Goal: Information Seeking & Learning: Learn about a topic

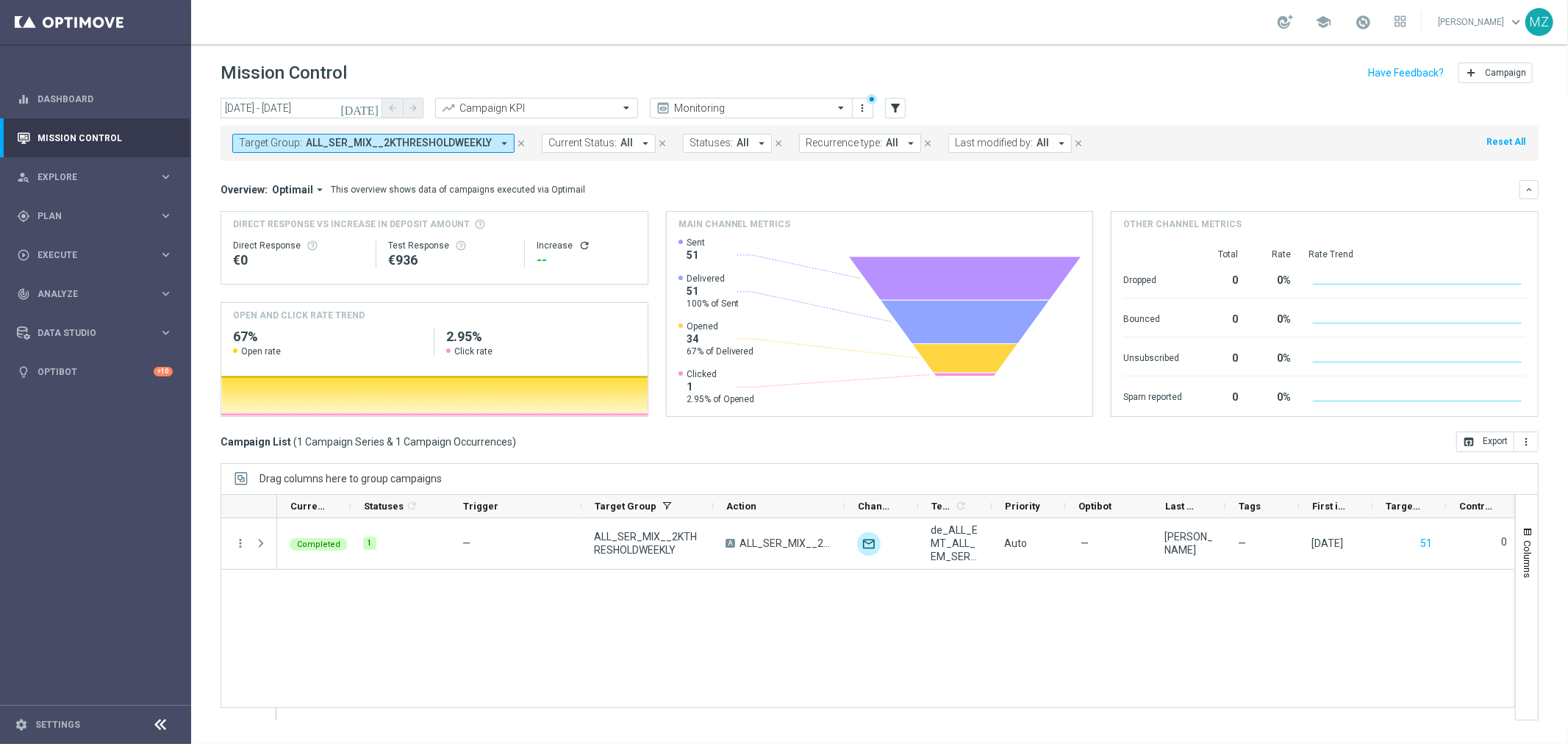
click at [516, 144] on icon "close" at bounding box center [522, 144] width 10 height 11
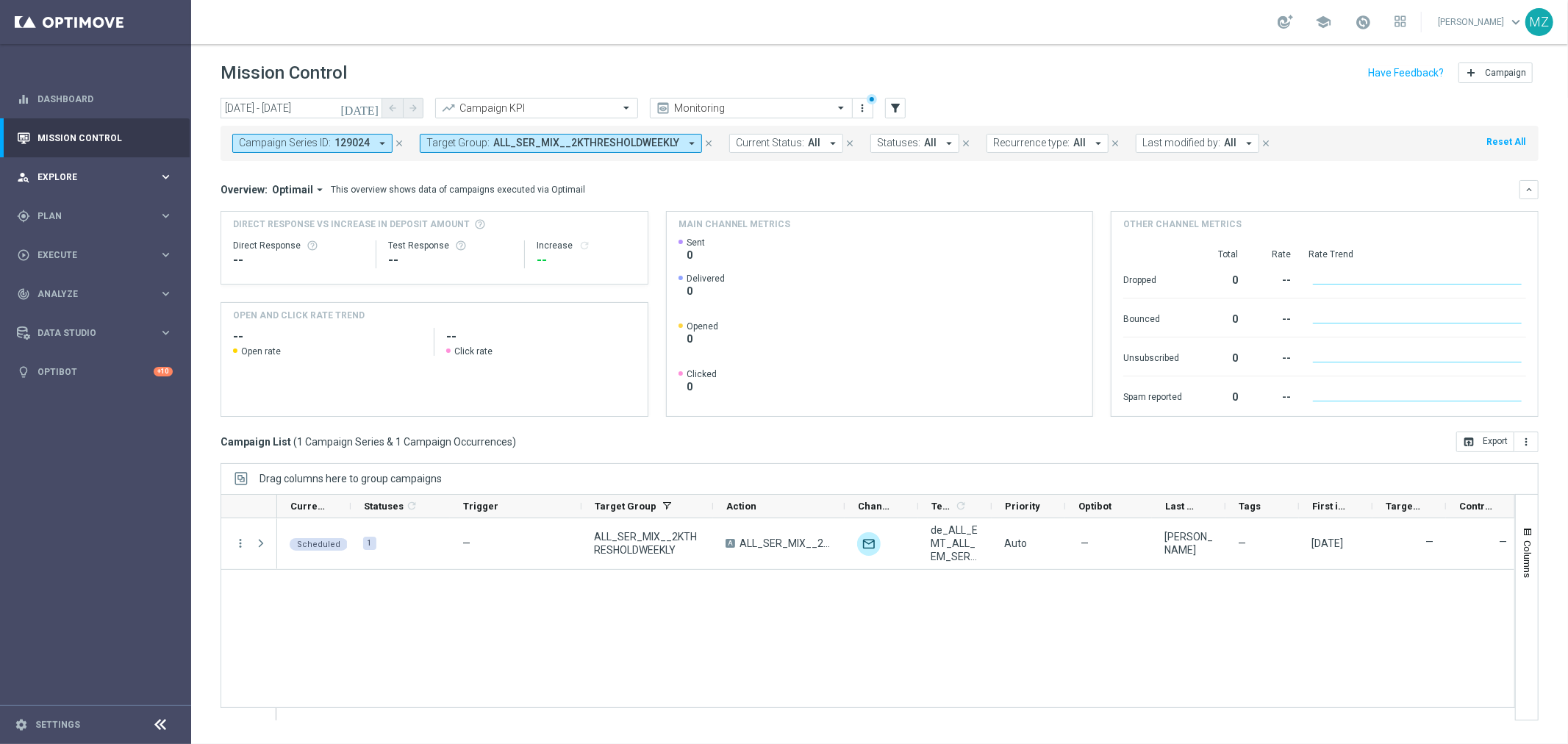
drag, startPoint x: 0, startPoint y: 0, endPoint x: 107, endPoint y: 165, distance: 196.7
click at [107, 165] on div "person_search Explore keyboard_arrow_right" at bounding box center [94, 177] width 190 height 39
click at [105, 204] on link "Customer Explorer" at bounding box center [95, 207] width 115 height 11
